Goal: Transaction & Acquisition: Purchase product/service

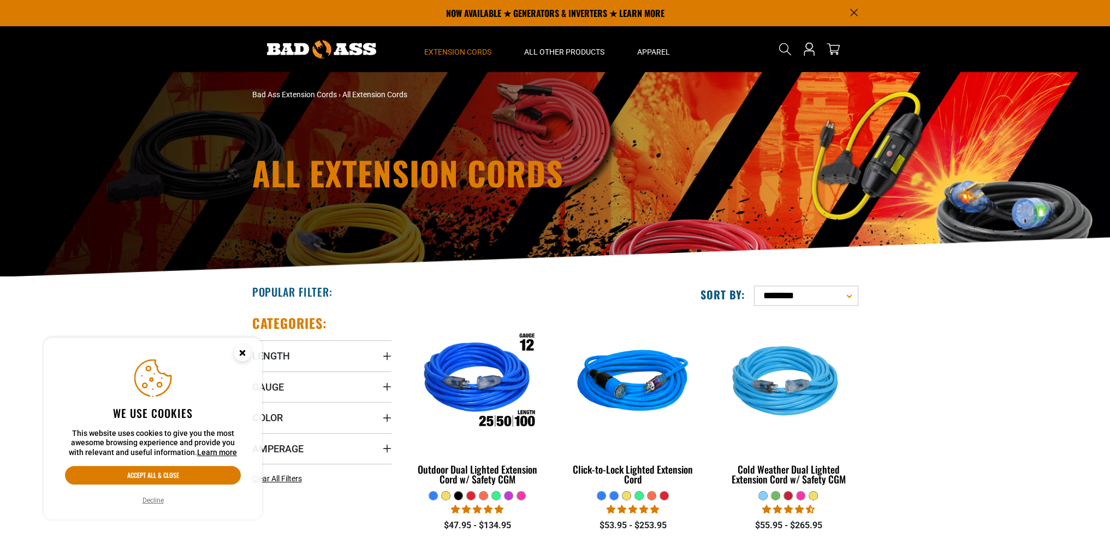
click at [236, 351] on circle "Cookie Consent" at bounding box center [242, 353] width 16 height 16
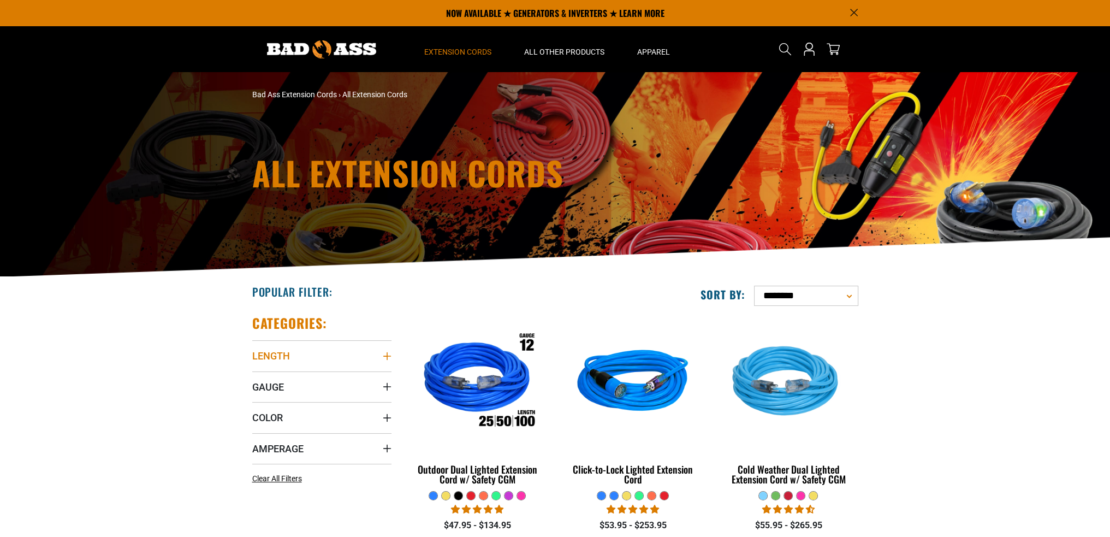
click at [281, 351] on span "Length" at bounding box center [271, 355] width 38 height 13
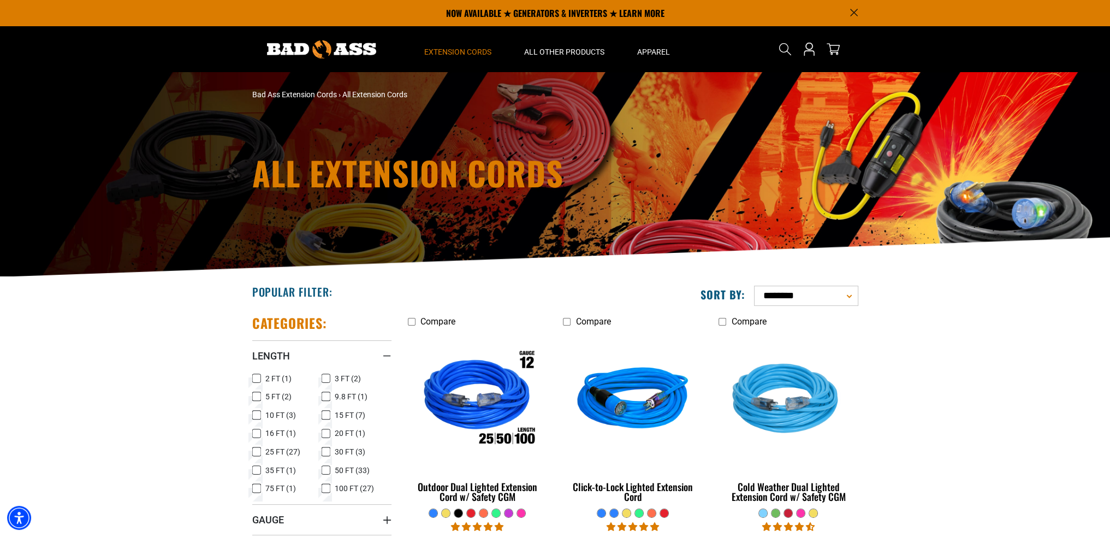
click at [325, 414] on icon at bounding box center [326, 415] width 9 height 14
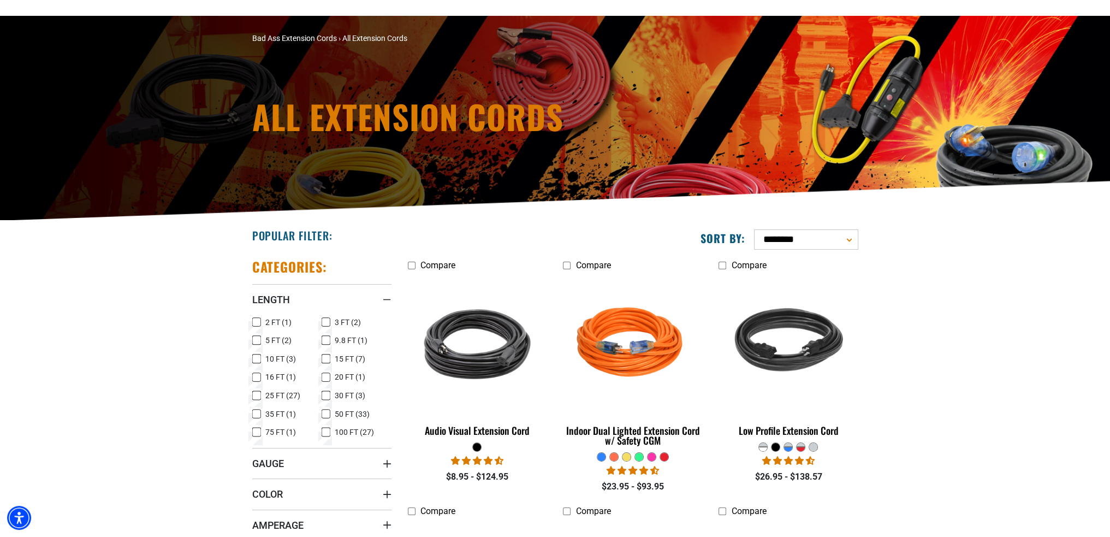
scroll to position [218, 0]
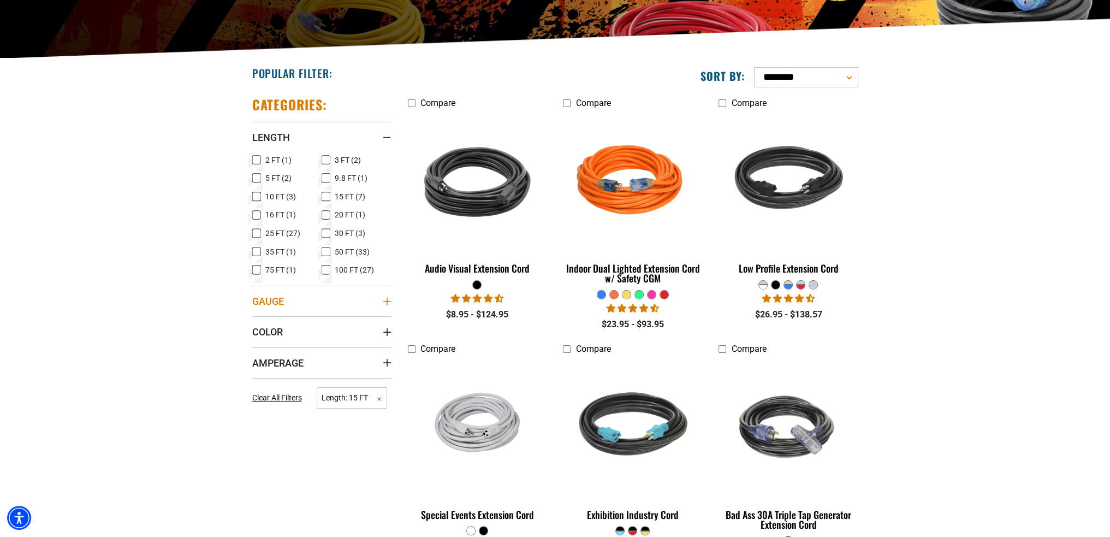
click at [342, 291] on summary "Gauge" at bounding box center [321, 301] width 139 height 31
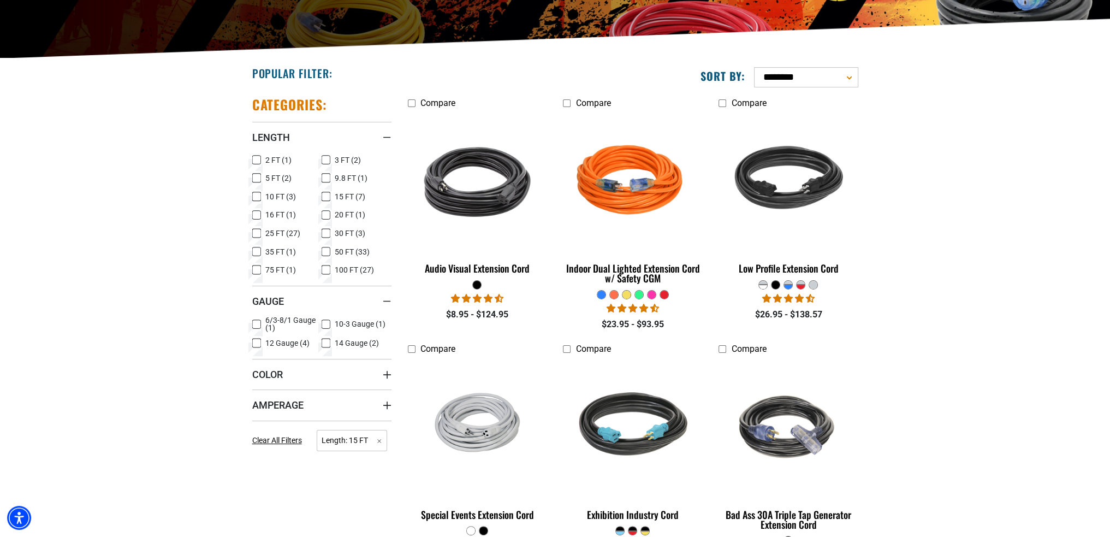
click at [327, 323] on icon at bounding box center [326, 324] width 9 height 14
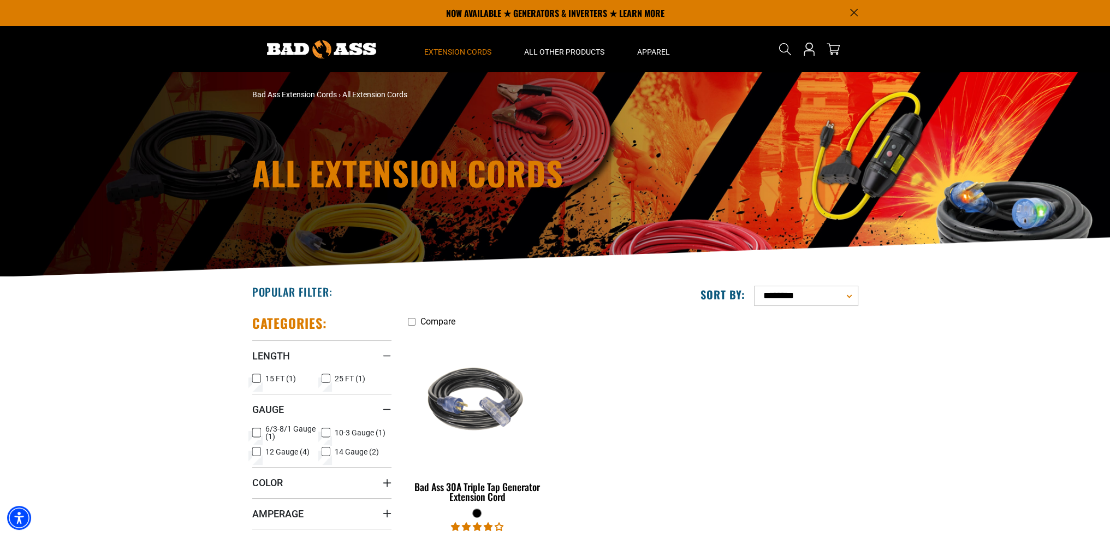
drag, startPoint x: 422, startPoint y: 307, endPoint x: 464, endPoint y: 312, distance: 42.3
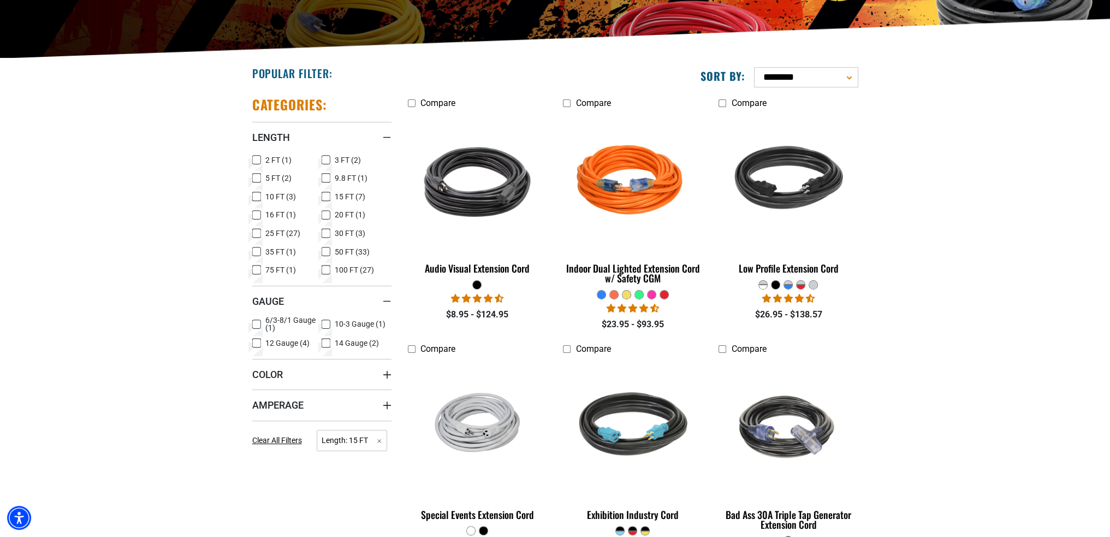
drag, startPoint x: 959, startPoint y: 301, endPoint x: 948, endPoint y: 292, distance: 14.0
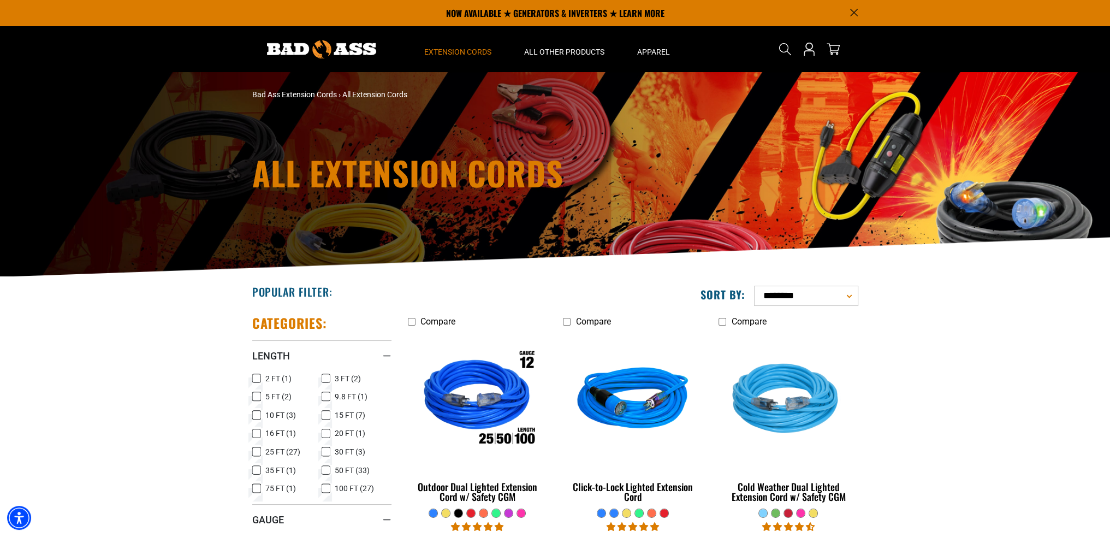
drag, startPoint x: 109, startPoint y: 364, endPoint x: 108, endPoint y: 355, distance: 8.8
